Goal: Task Accomplishment & Management: Manage account settings

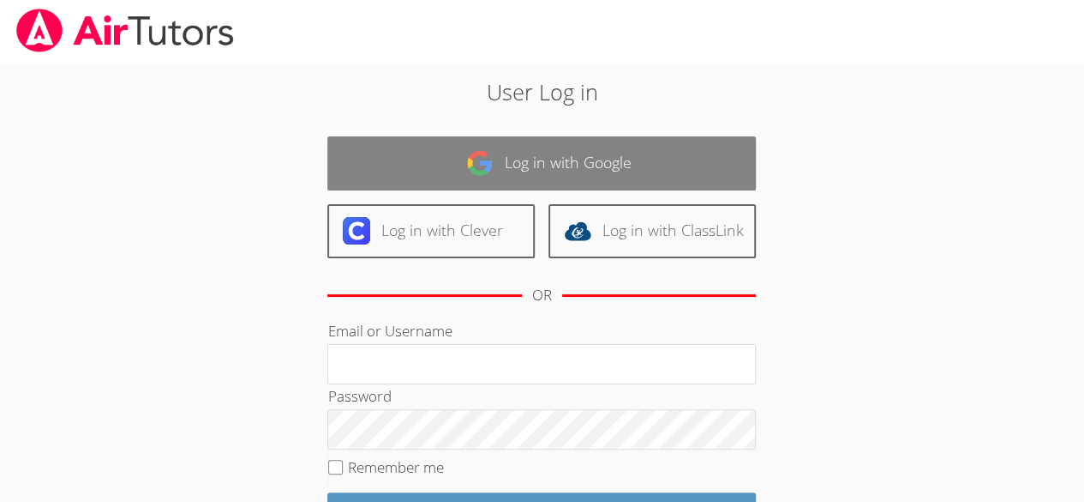
click at [452, 157] on link "Log in with Google" at bounding box center [541, 163] width 429 height 54
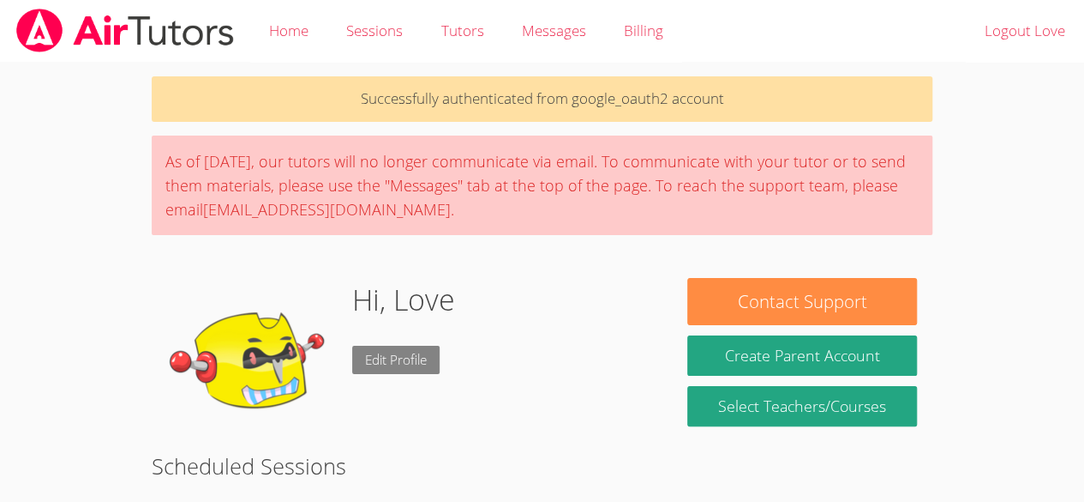
click at [352, 367] on link "Edit Profile" at bounding box center [395, 359] width 87 height 28
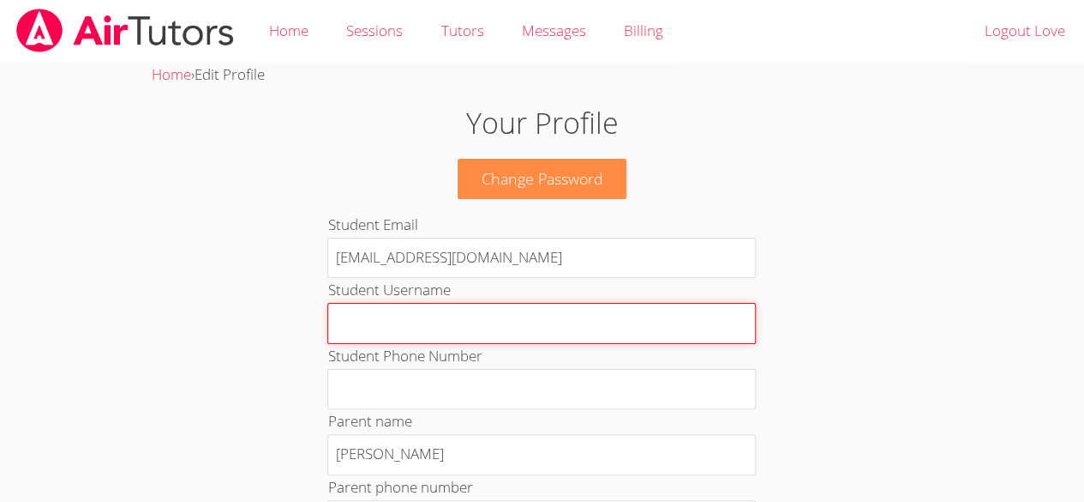
click at [339, 319] on input "Student Username" at bounding box center [541, 323] width 429 height 41
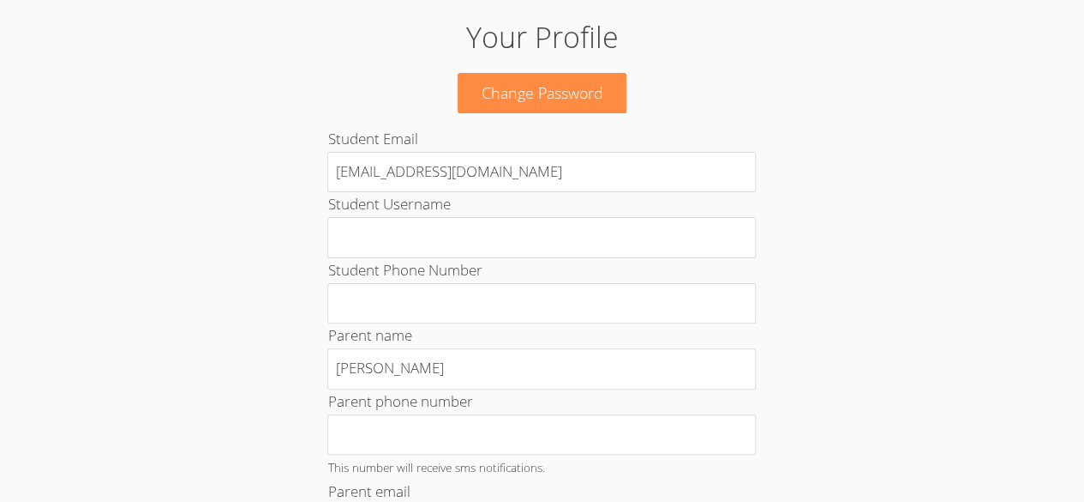
scroll to position [100, 0]
